Goal: Task Accomplishment & Management: Manage account settings

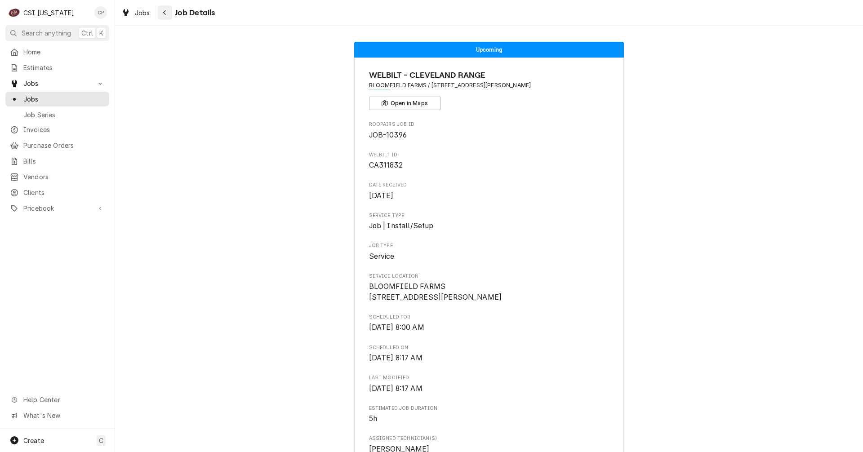
click at [167, 12] on div "Navigate back" at bounding box center [165, 12] width 9 height 9
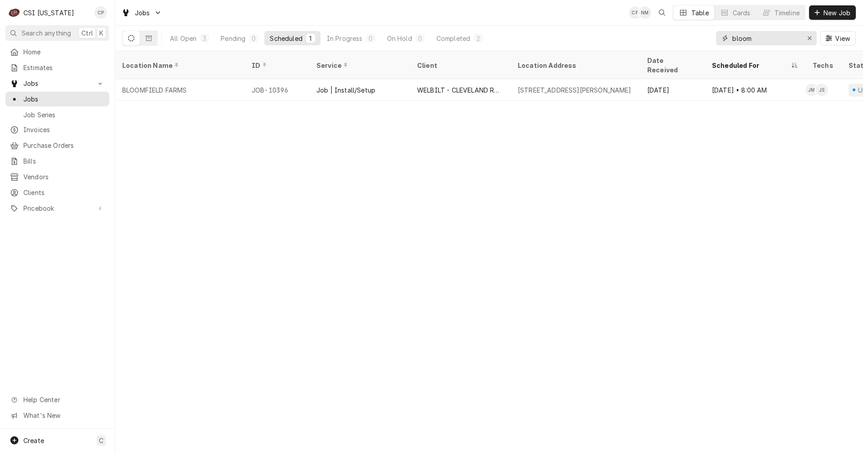
click at [812, 39] on div "Erase input" at bounding box center [809, 38] width 9 height 9
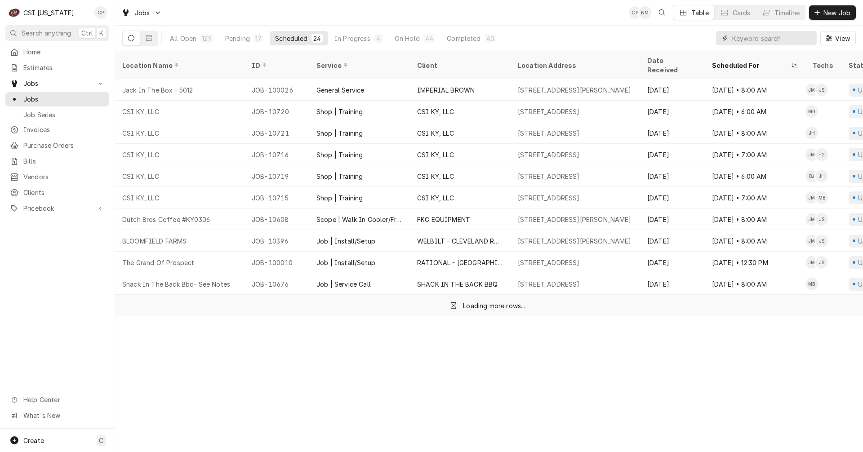
click at [785, 37] on input "Dynamic Content Wrapper" at bounding box center [772, 38] width 80 height 14
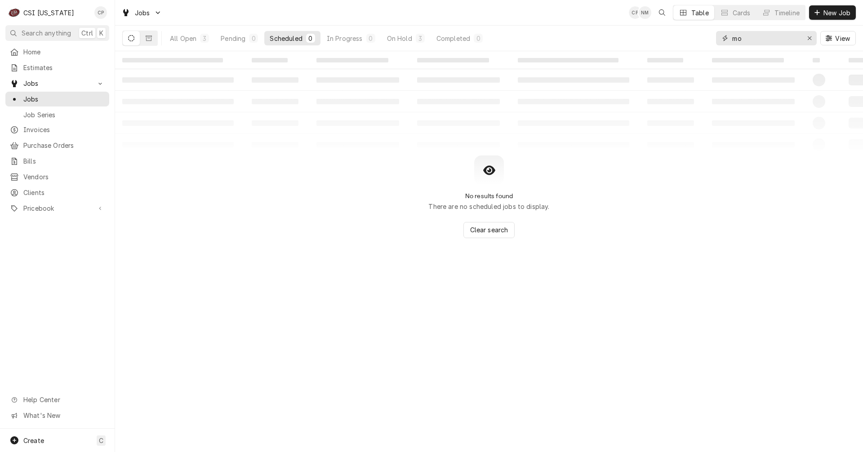
type input "m"
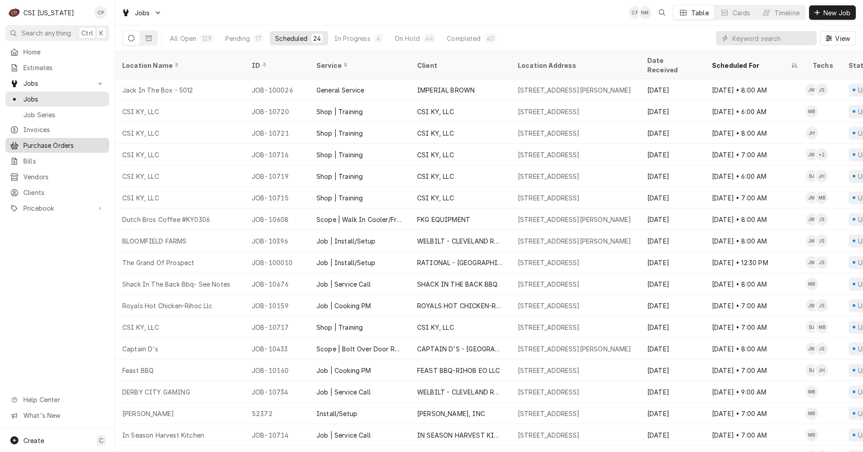
click at [61, 141] on span "Purchase Orders" at bounding box center [63, 145] width 81 height 9
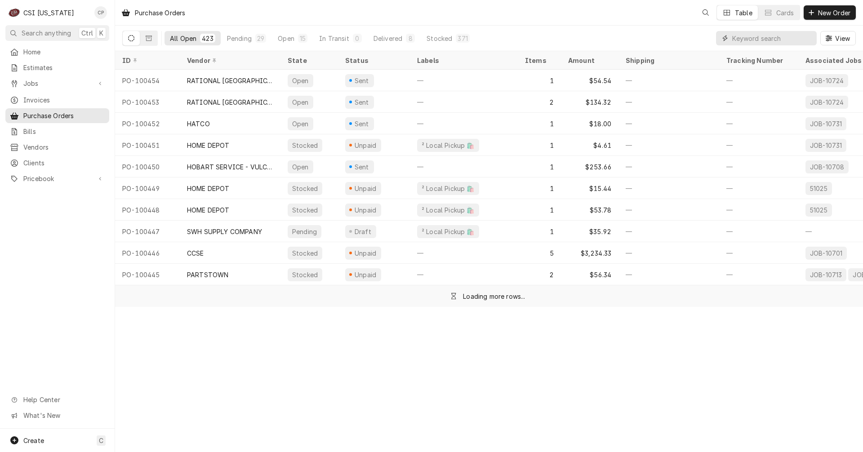
click at [754, 40] on input "Dynamic Content Wrapper" at bounding box center [772, 38] width 80 height 14
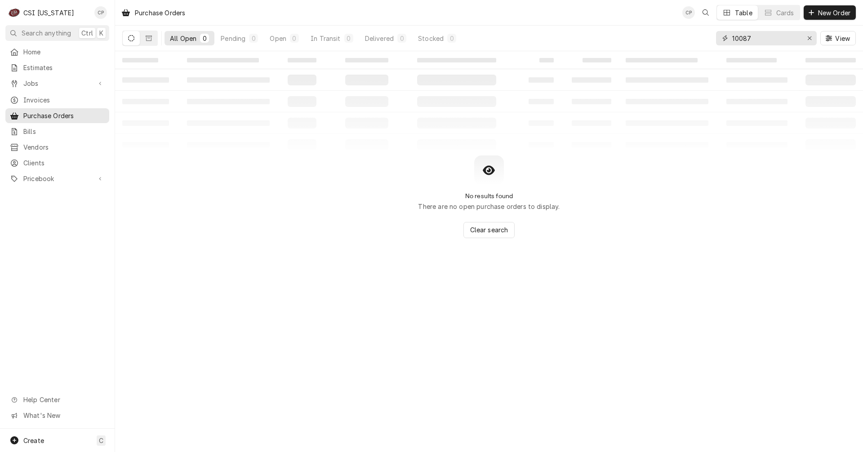
click at [745, 38] on input "10087" at bounding box center [765, 38] width 67 height 14
type input "100087"
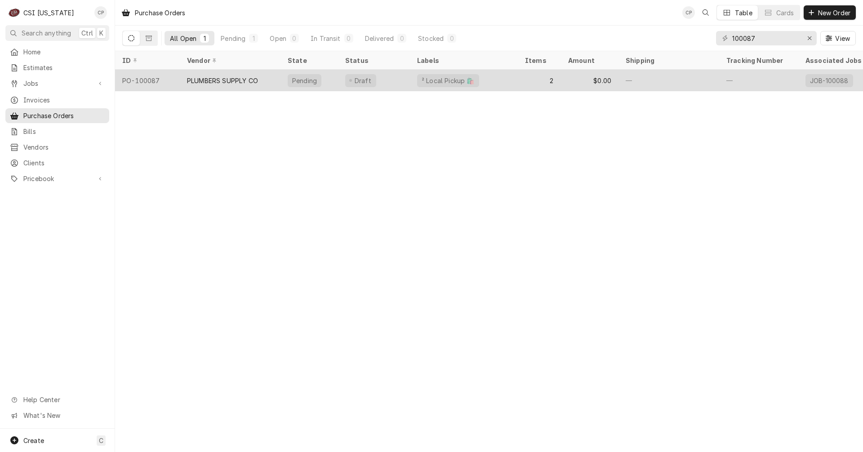
click at [260, 79] on div "PLUMBERS SUPPLY CO" at bounding box center [230, 81] width 101 height 22
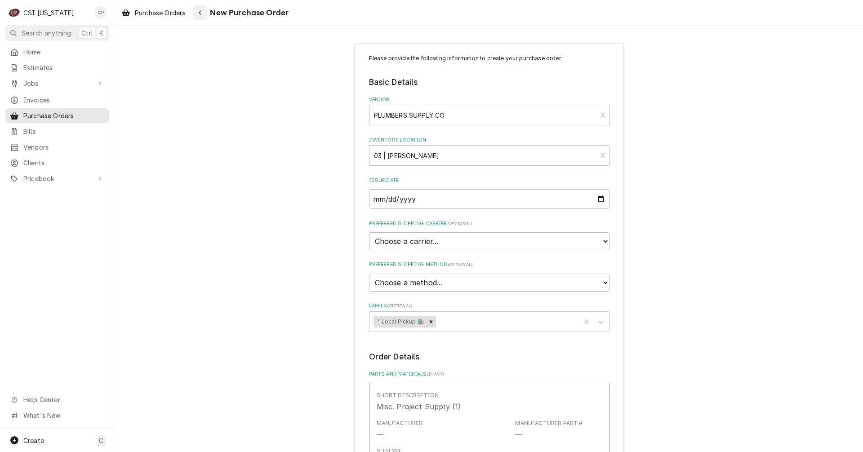
click at [201, 12] on icon "Navigate back" at bounding box center [200, 12] width 4 height 6
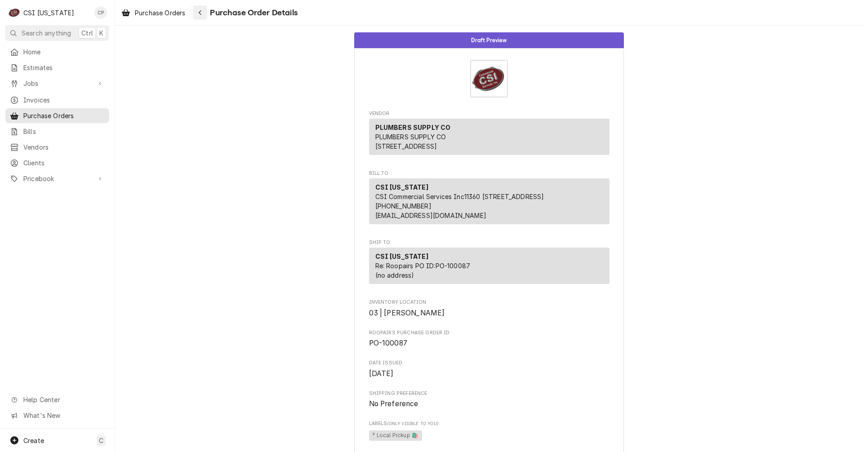
click at [200, 15] on icon "Navigate back" at bounding box center [200, 12] width 4 height 6
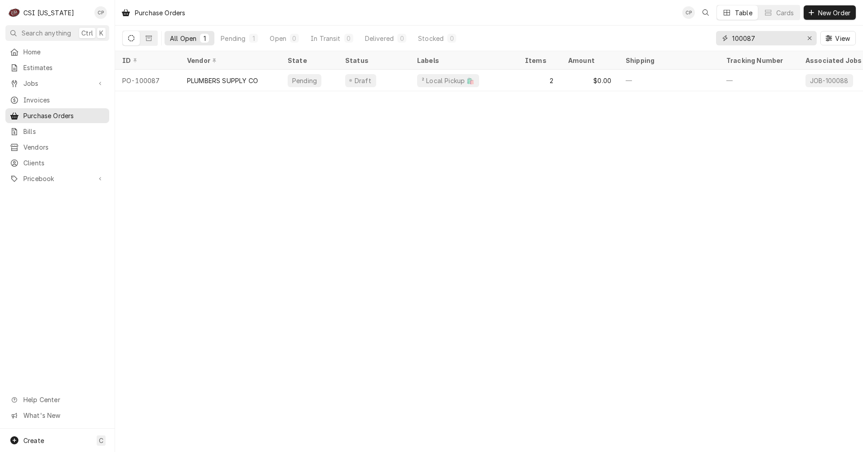
click at [769, 38] on input "100087" at bounding box center [765, 38] width 67 height 14
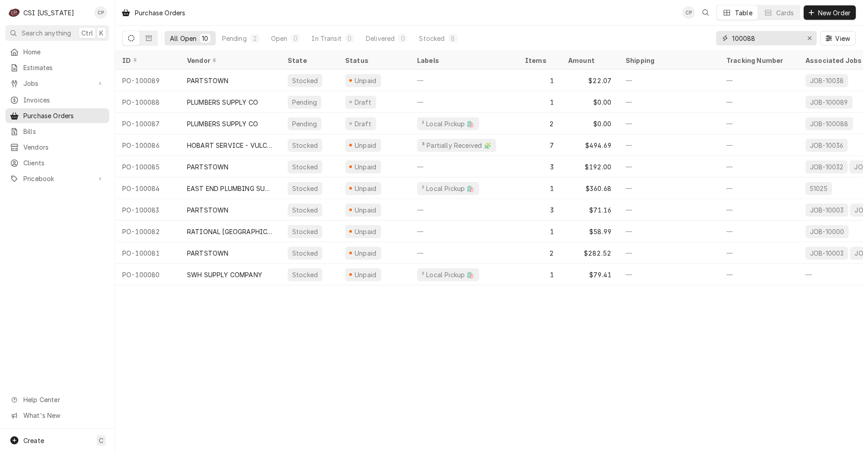
type input "100088"
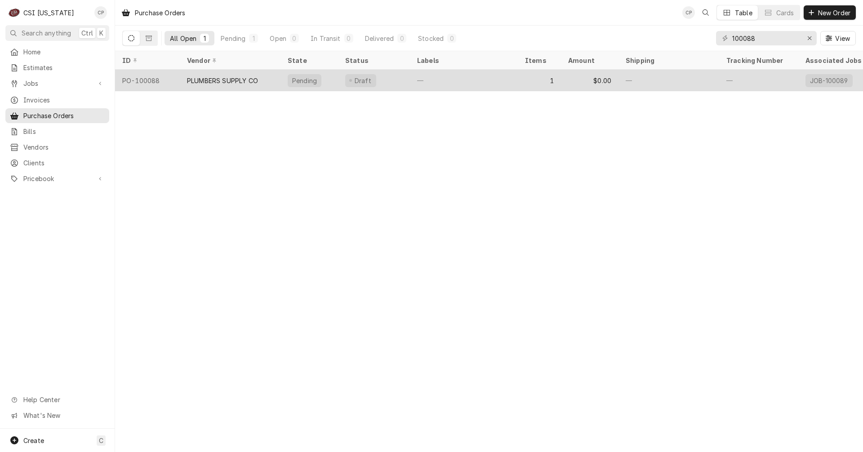
click at [261, 80] on div "PLUMBERS SUPPLY CO" at bounding box center [230, 81] width 101 height 22
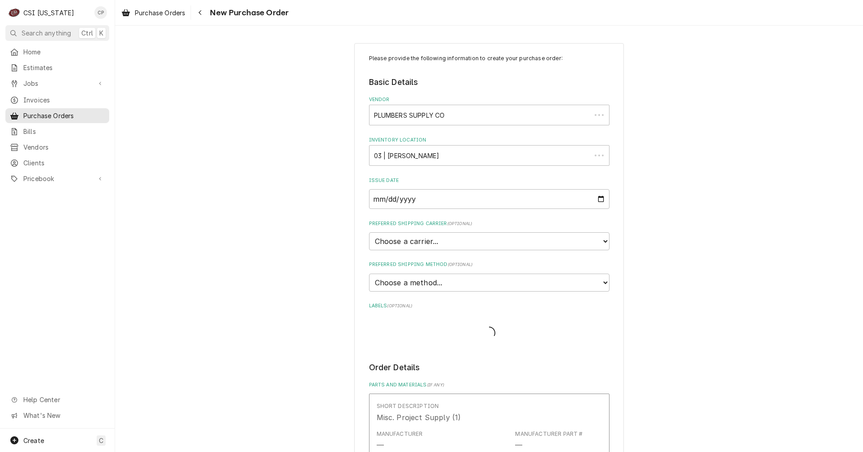
type textarea "x"
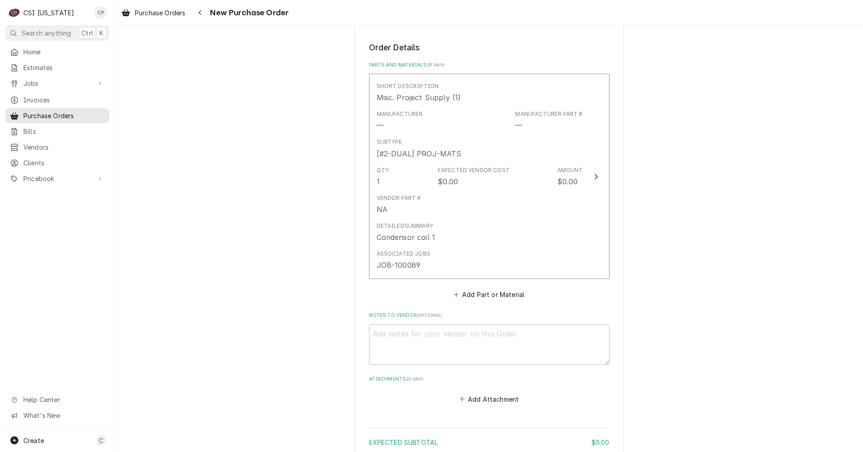
scroll to position [454, 0]
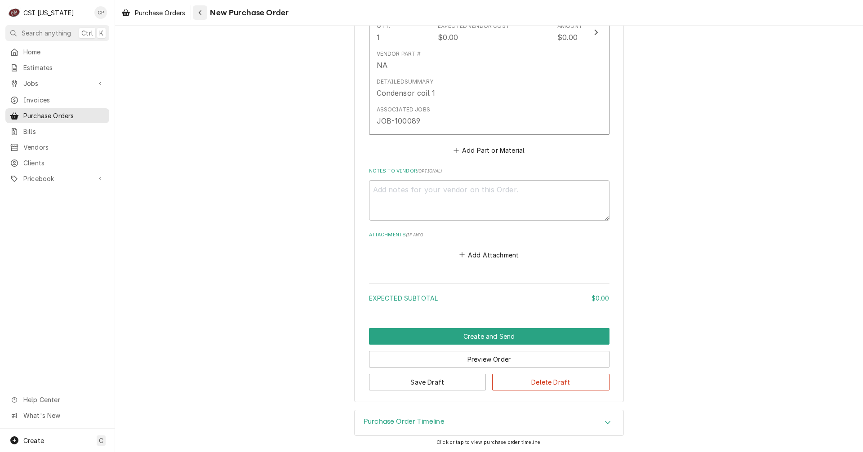
click at [202, 12] on icon "Navigate back" at bounding box center [200, 12] width 4 height 6
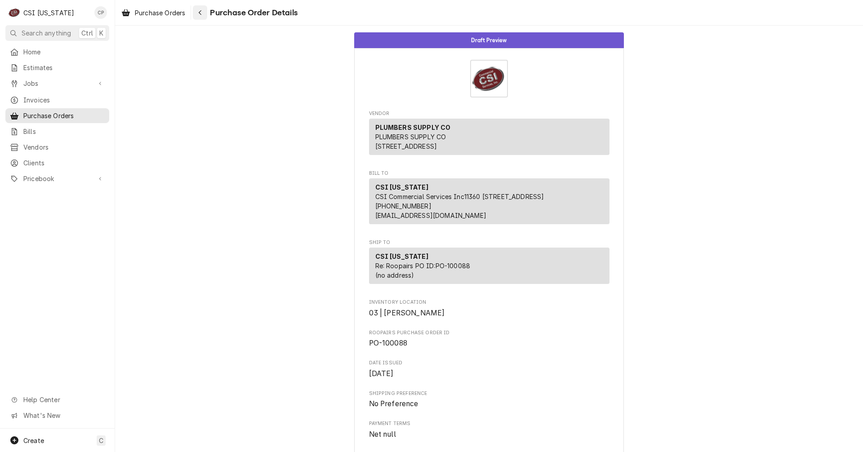
click at [202, 13] on icon "Navigate back" at bounding box center [200, 12] width 4 height 6
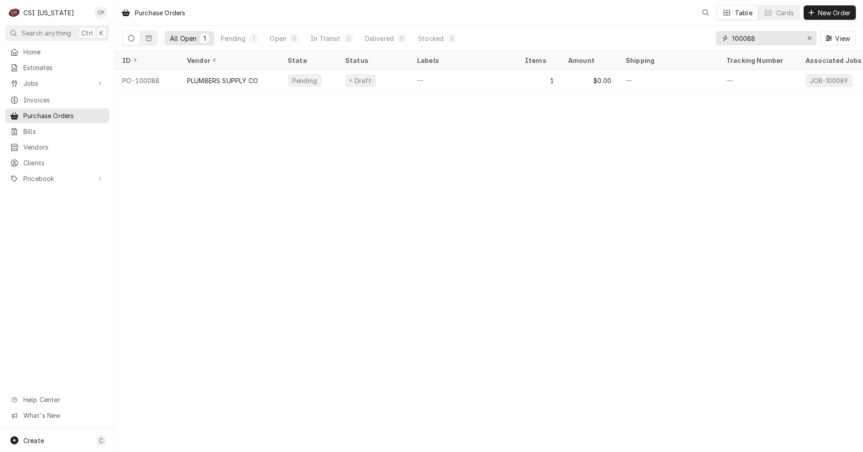
click at [774, 34] on input "100088" at bounding box center [765, 38] width 67 height 14
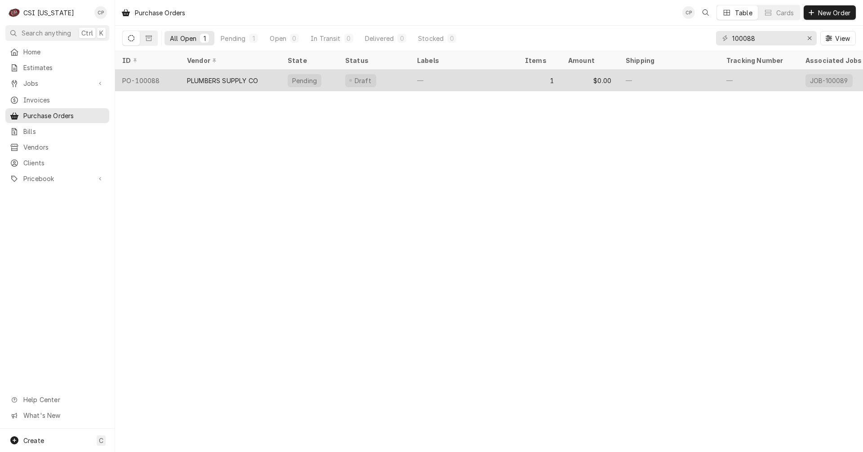
click at [230, 80] on div "PLUMBERS SUPPLY CO" at bounding box center [222, 80] width 71 height 9
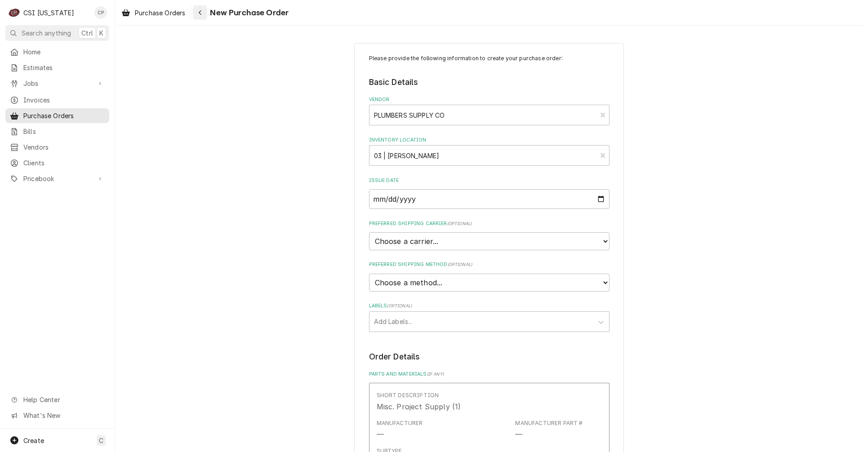
click at [201, 13] on icon "Navigate back" at bounding box center [200, 12] width 4 height 6
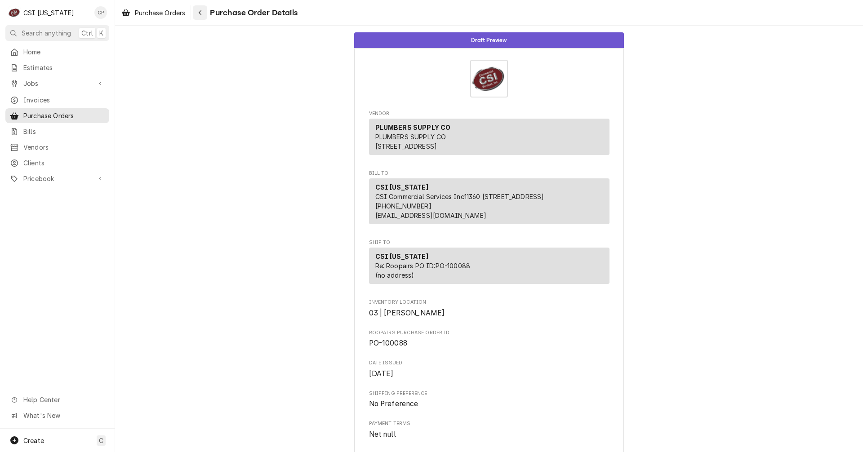
click at [201, 14] on icon "Navigate back" at bounding box center [200, 12] width 4 height 6
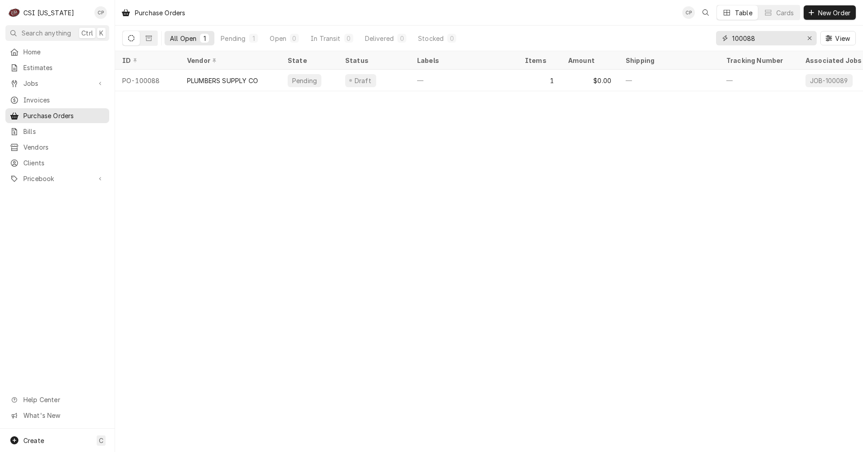
click at [781, 38] on input "100088" at bounding box center [765, 38] width 67 height 14
type input "100087"
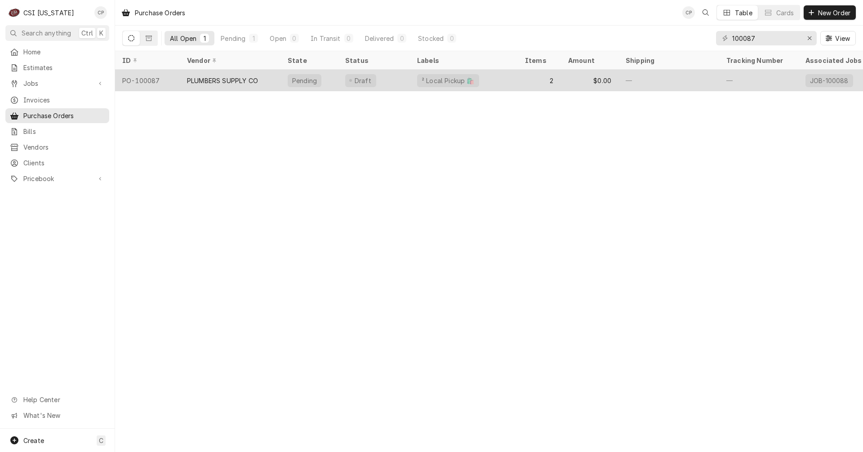
click at [261, 81] on div "PLUMBERS SUPPLY CO" at bounding box center [230, 81] width 101 height 22
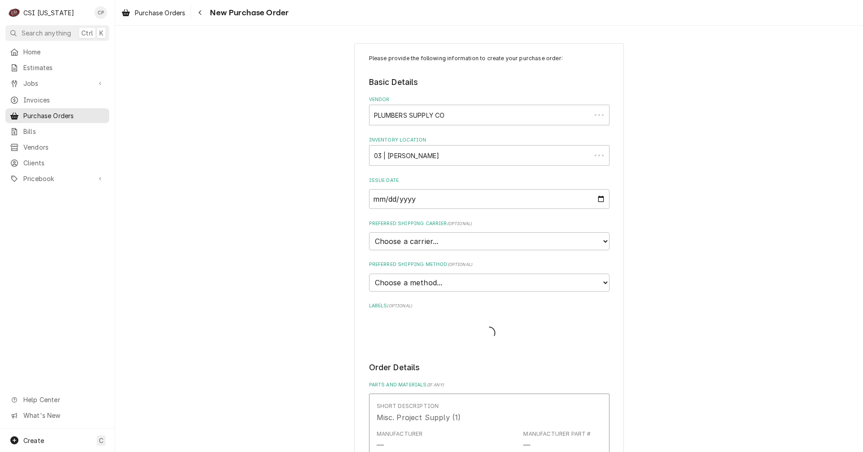
type textarea "x"
click at [202, 13] on icon "Navigate back" at bounding box center [200, 12] width 4 height 6
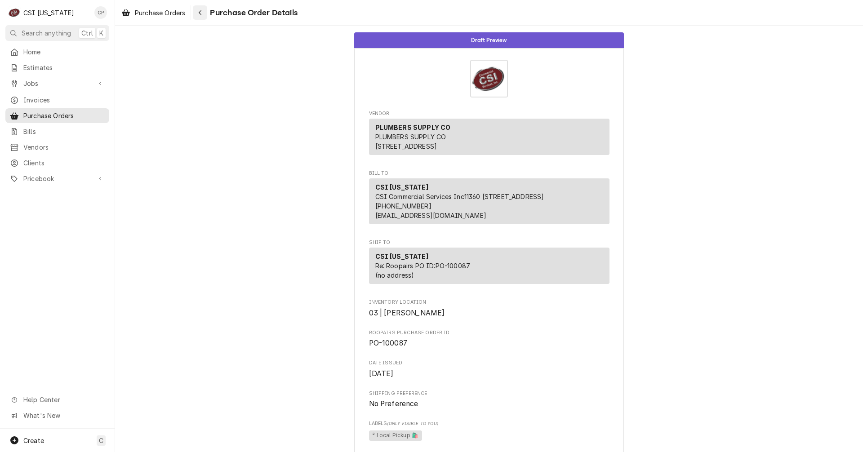
click at [205, 13] on div "Navigate back" at bounding box center [200, 12] width 9 height 9
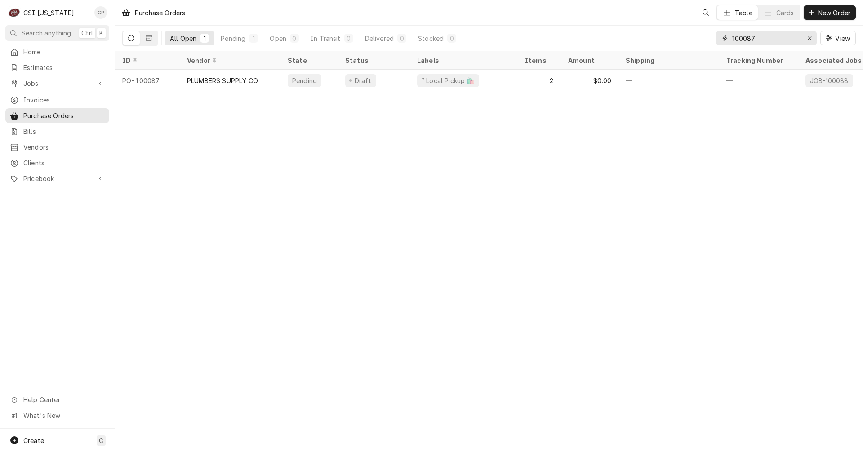
click at [774, 40] on input "100087" at bounding box center [765, 38] width 67 height 14
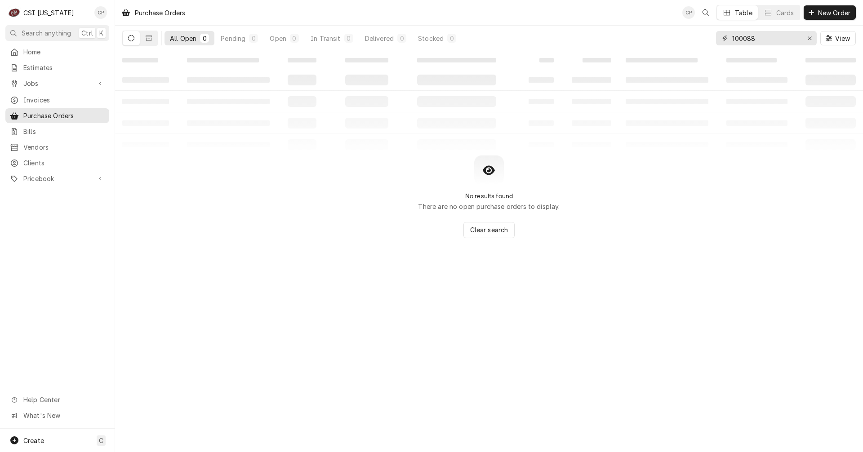
type input "100088"
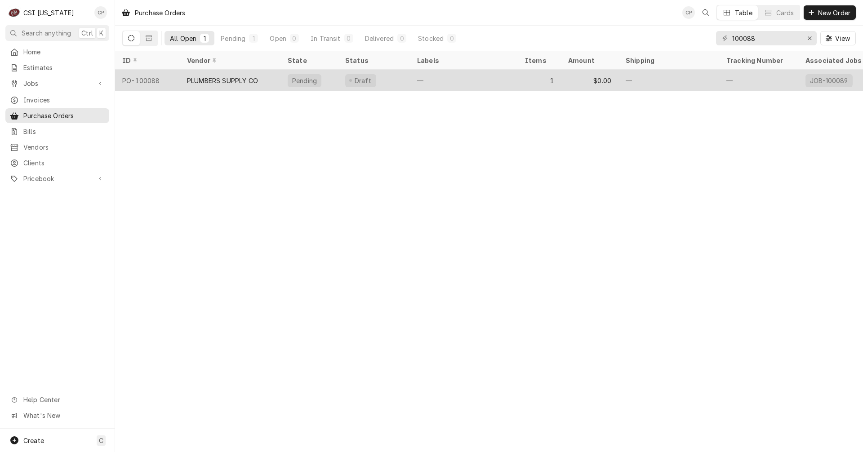
click at [218, 80] on div "PLUMBERS SUPPLY CO" at bounding box center [222, 80] width 71 height 9
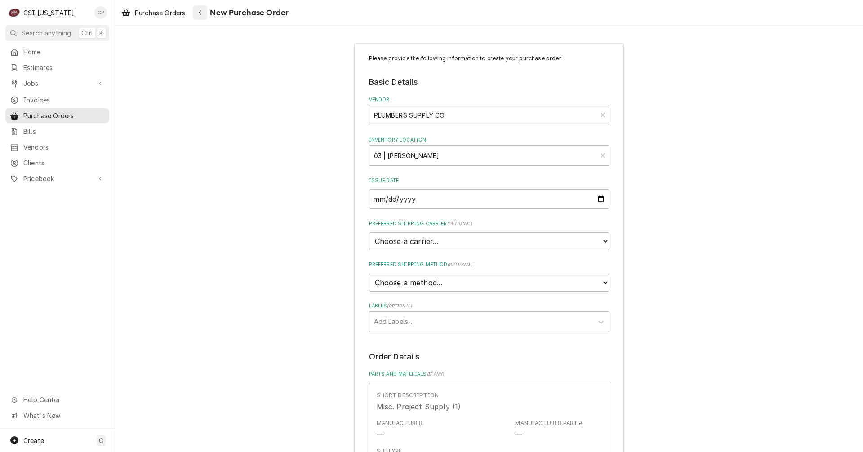
click at [204, 13] on div "Navigate back" at bounding box center [200, 12] width 9 height 9
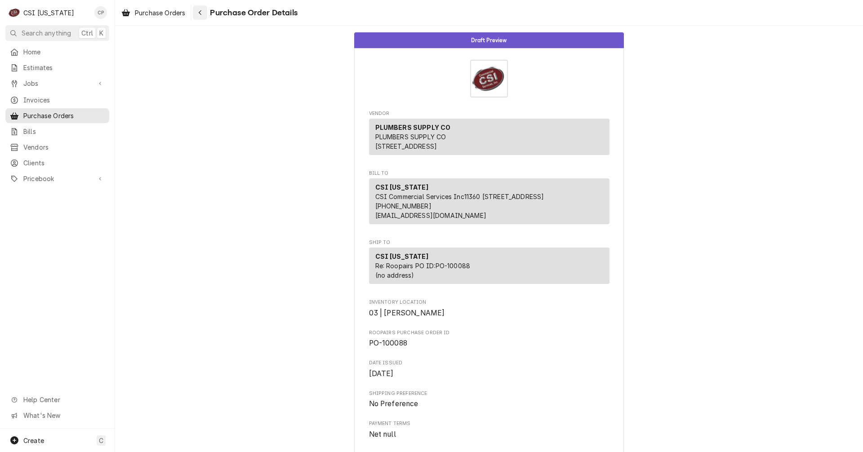
click at [202, 11] on icon "Navigate back" at bounding box center [200, 12] width 4 height 6
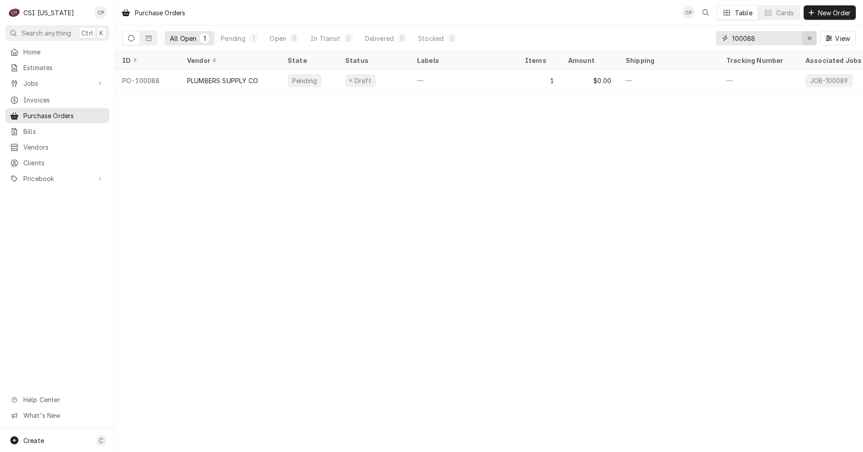
click at [812, 36] on div "Erase input" at bounding box center [809, 38] width 9 height 9
